Goal: Find specific page/section: Find specific page/section

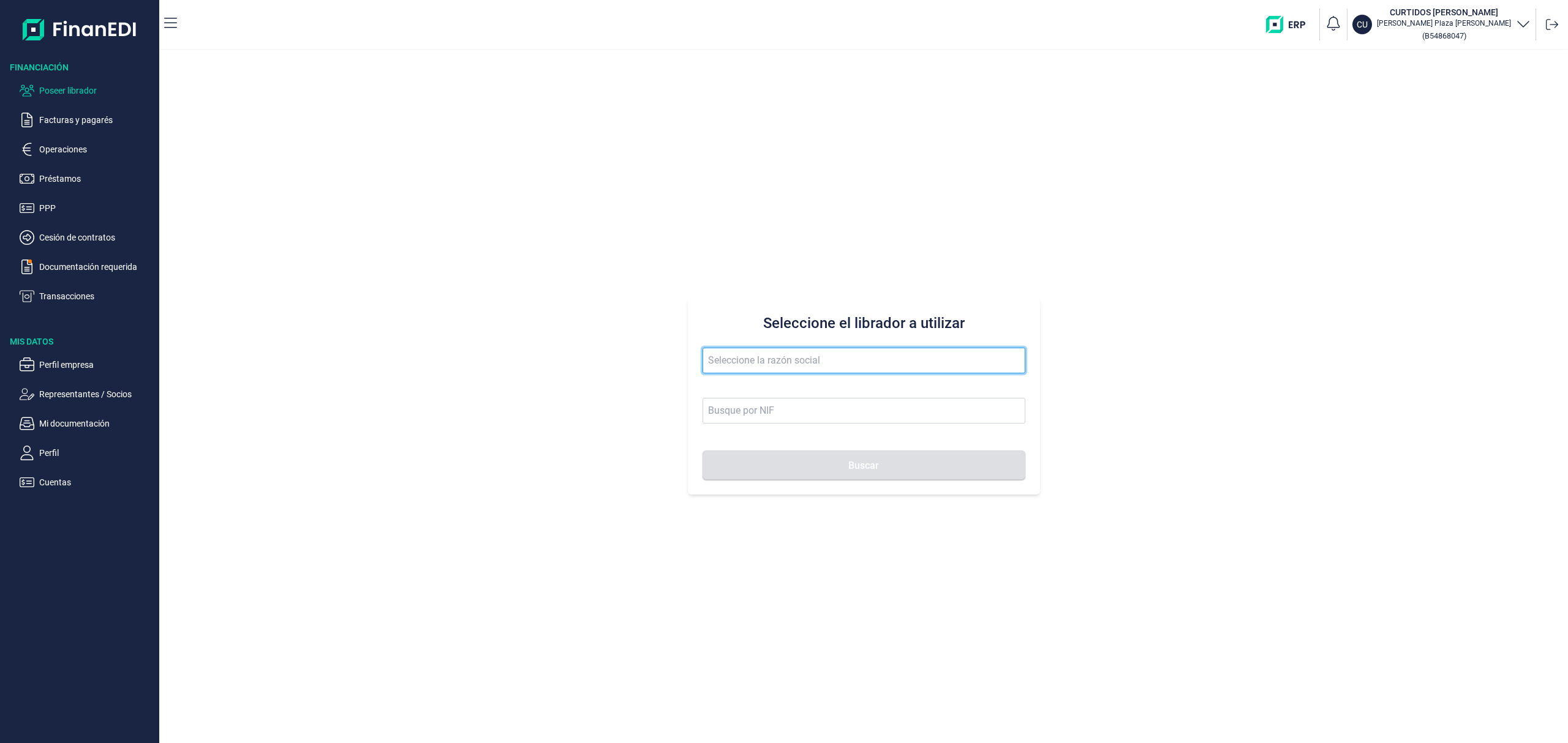
click at [710, 371] on input "text" at bounding box center [863, 360] width 322 height 25
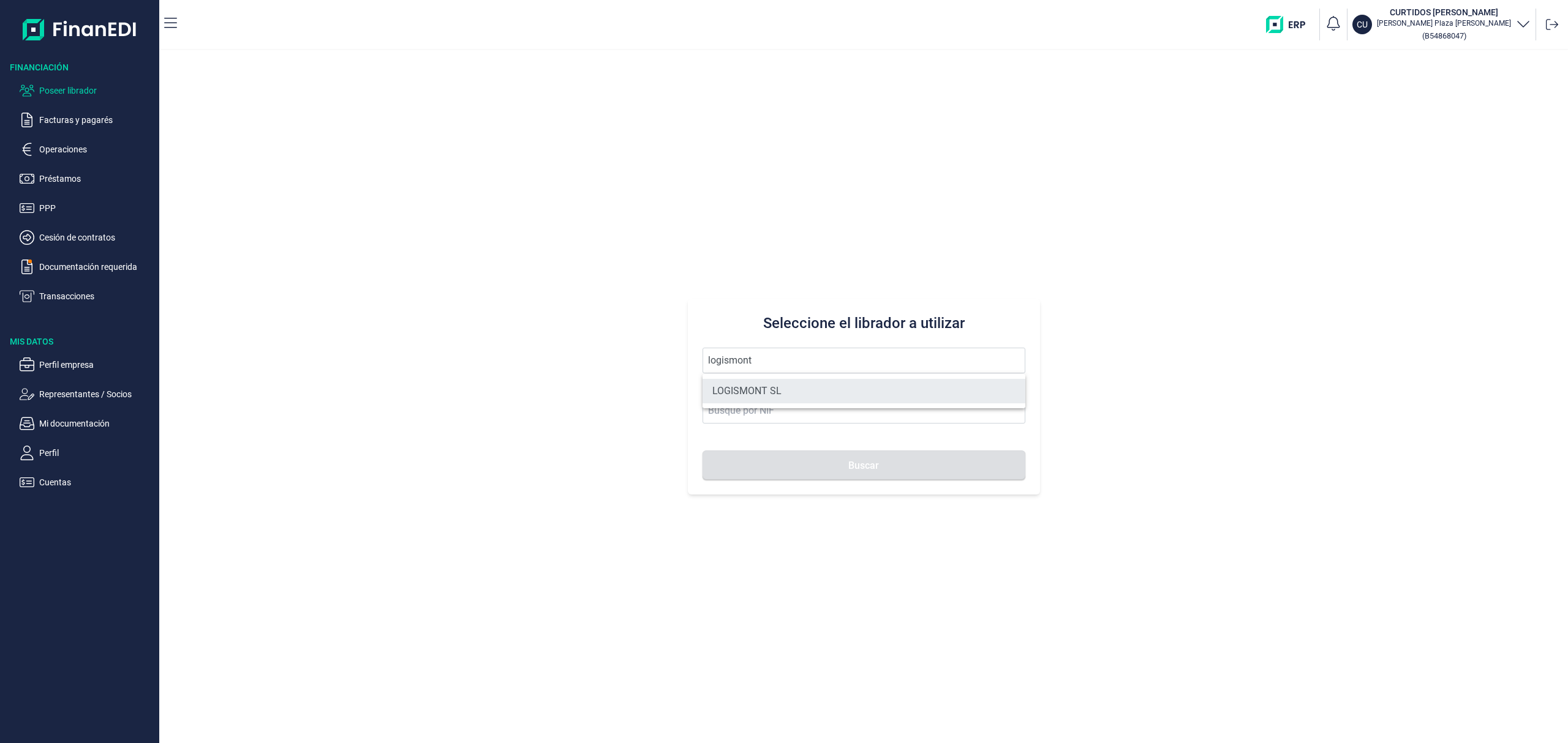
click at [761, 387] on li "LOGISMONT SL" at bounding box center [863, 391] width 322 height 25
type input "LOGISMONT SL"
type input "B70662150"
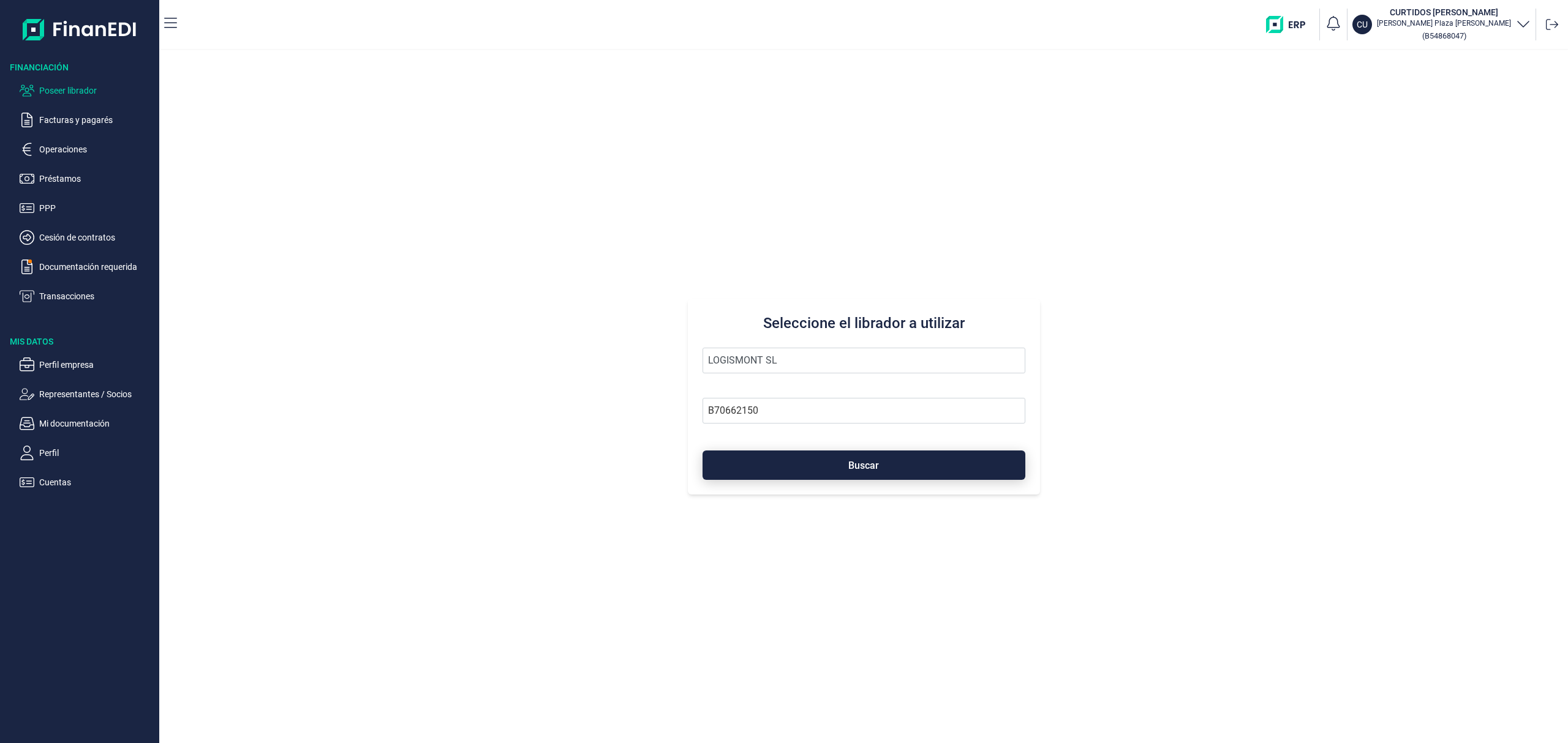
click at [804, 454] on button "Buscar" at bounding box center [863, 465] width 322 height 30
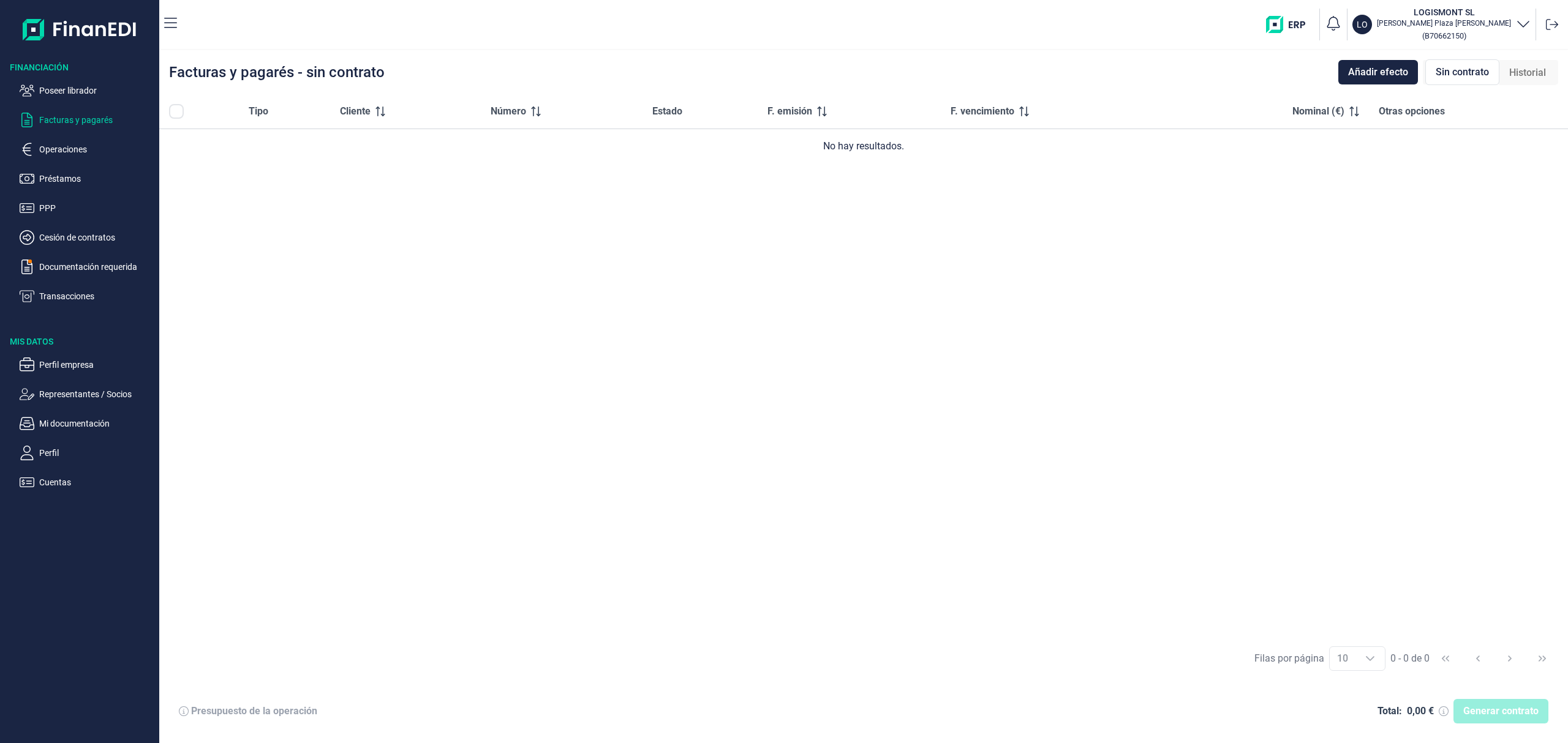
click at [77, 287] on ul "Poseer librador Facturas y pagarés Operaciones Préstamos PPP Cesión de contrato…" at bounding box center [80, 188] width 159 height 230
click at [78, 293] on p "Transacciones" at bounding box center [96, 296] width 115 height 14
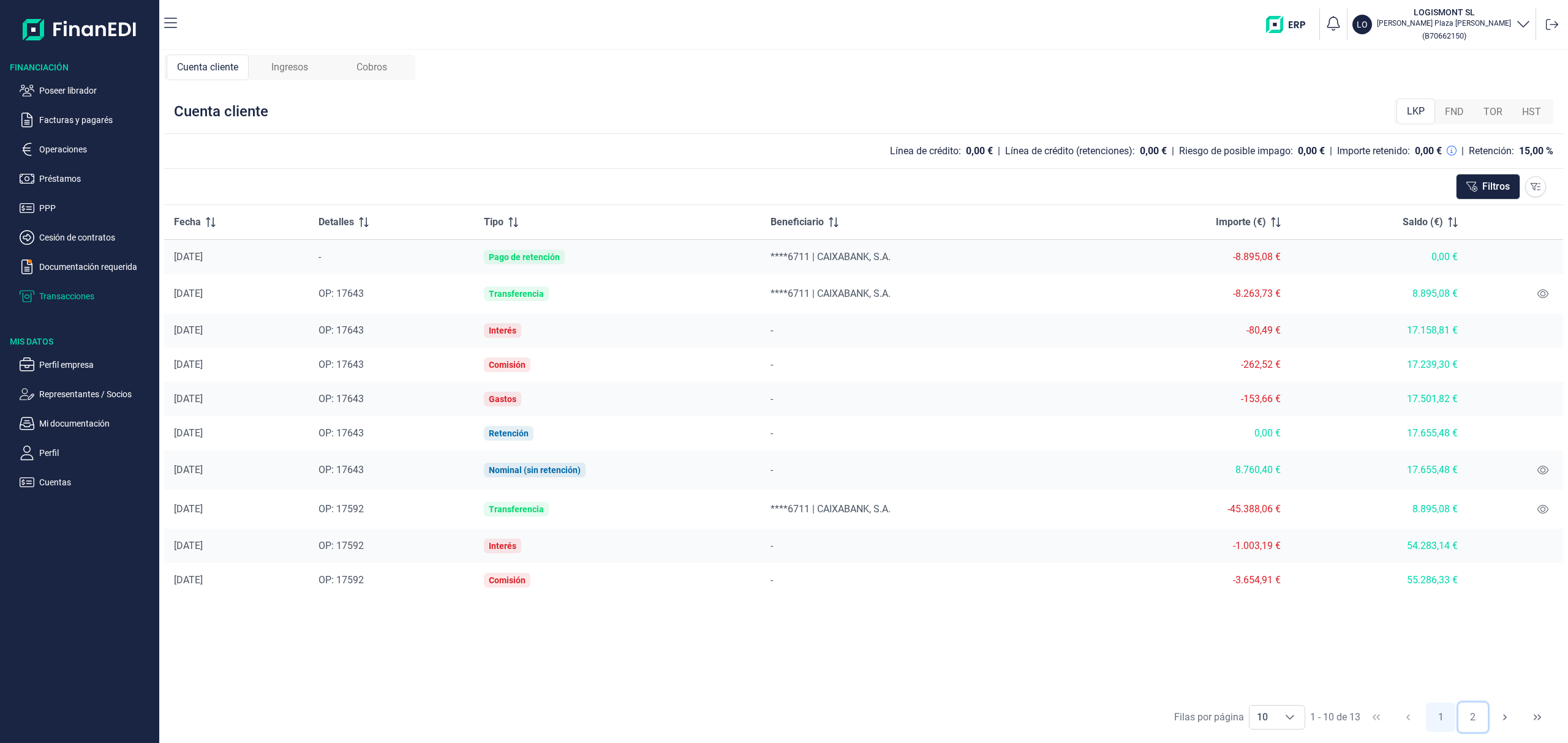
click at [1474, 723] on button "2" at bounding box center [1472, 717] width 30 height 30
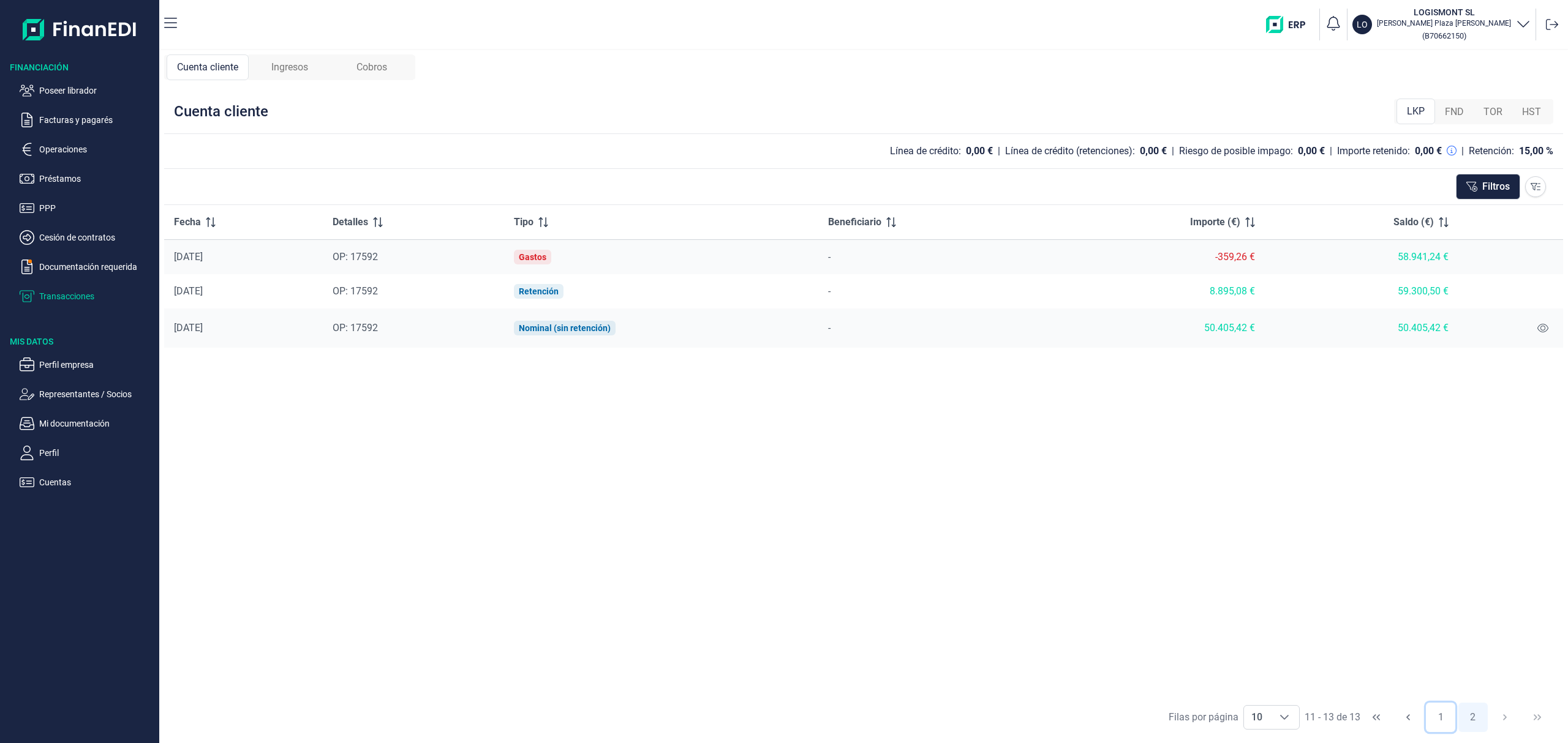
click at [1444, 721] on button "1" at bounding box center [1440, 717] width 30 height 30
